Goal: Task Accomplishment & Management: Complete application form

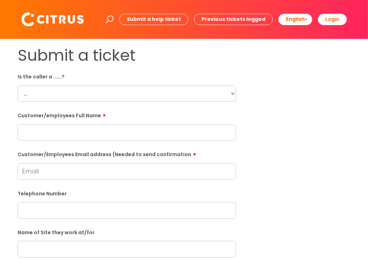
click at [232, 94] on select "... Citrus Customer Citrus Employee [DEMOGRAPHIC_DATA] Supplier" at bounding box center [127, 93] width 219 height 16
select select "Citrus Employee"
click at [18, 85] on select "... Citrus Customer Citrus Employee [DEMOGRAPHIC_DATA] Supplier" at bounding box center [127, 93] width 219 height 16
click at [111, 135] on input "text" at bounding box center [127, 132] width 219 height 16
type input "V"
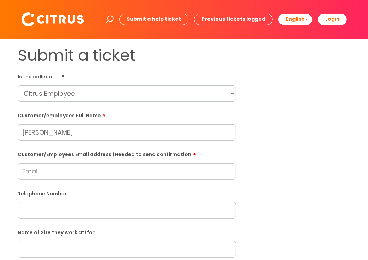
type input "[PERSON_NAME]"
click at [288, 160] on div "Submit a ticket Is the caller a ......? ... Citrus Customer Citrus Employee [DE…" at bounding box center [184, 249] width 344 height 406
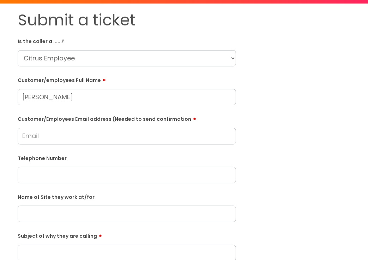
click at [105, 177] on input "text" at bounding box center [127, 175] width 219 height 16
paste input "07442799077"
type input "07442799077"
click at [36, 214] on input "text" at bounding box center [127, 213] width 219 height 16
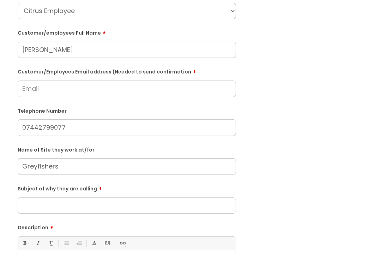
scroll to position [106, 0]
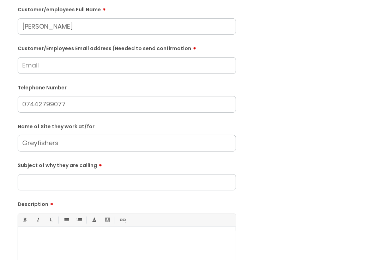
type input "Greyfishers"
click at [61, 185] on input "Subject of why they are calling" at bounding box center [127, 182] width 219 height 16
click at [68, 183] on input "Clocking in an dout." at bounding box center [127, 182] width 219 height 16
type input "Clocking in and out."
click at [35, 236] on p at bounding box center [126, 239] width 207 height 6
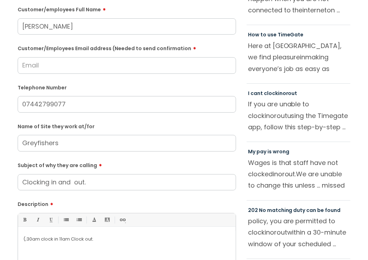
click at [29, 63] on input "Customer/Employees Email address (Needed to send confirmation" at bounding box center [127, 65] width 219 height 16
click at [59, 65] on input "Customer/Employees Email address (Needed to send confirmation" at bounding box center [127, 65] width 219 height 16
click at [31, 66] on input "[EMAIL_ADDRESS][DOMAIN_NAME]" at bounding box center [127, 65] width 219 height 16
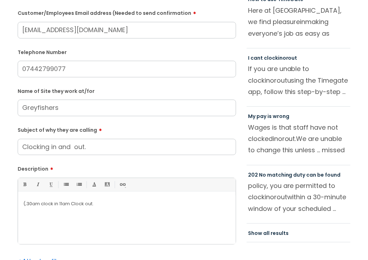
scroll to position [141, 0]
type input "[EMAIL_ADDRESS][DOMAIN_NAME]"
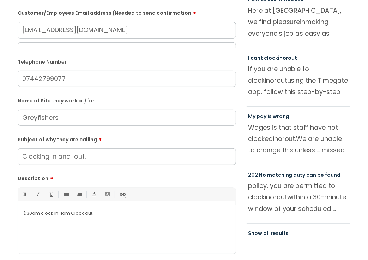
click at [72, 147] on div "Subject of why they are calling Clocking in and out." at bounding box center [127, 148] width 219 height 31
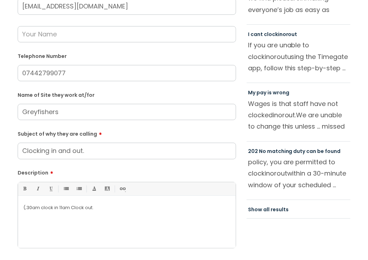
scroll to position [177, 0]
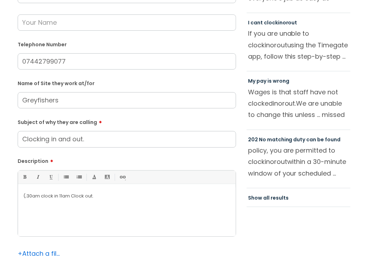
type input "Clocking in and out."
click at [25, 196] on p "(;30am clock in 11am Clock out." at bounding box center [126, 196] width 207 height 6
click at [27, 195] on p "9 ;30am clock in 11am Clock out." at bounding box center [126, 196] width 207 height 6
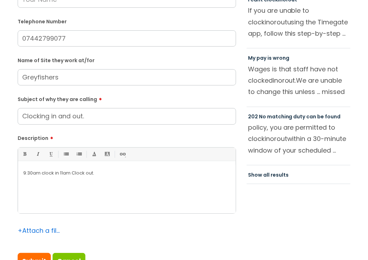
scroll to position [212, 0]
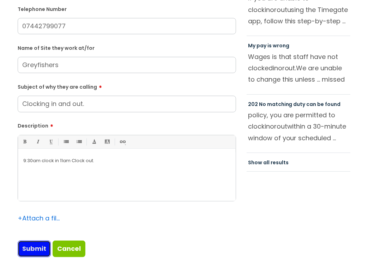
click at [35, 247] on input "Submit" at bounding box center [34, 248] width 33 height 16
type input "Please Wait..."
